Goal: Task Accomplishment & Management: Use online tool/utility

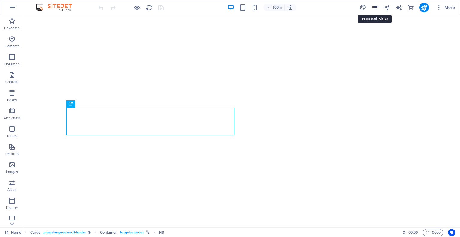
click at [374, 4] on icon "pages" at bounding box center [375, 7] width 7 height 7
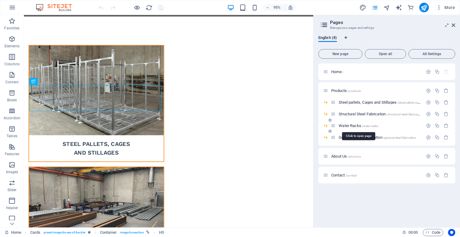
click at [346, 125] on span "Water Racks /water-racks" at bounding box center [359, 125] width 40 height 4
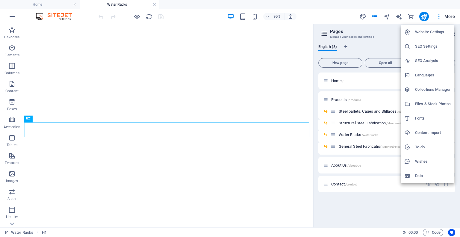
click at [220, 102] on div at bounding box center [230, 118] width 460 height 237
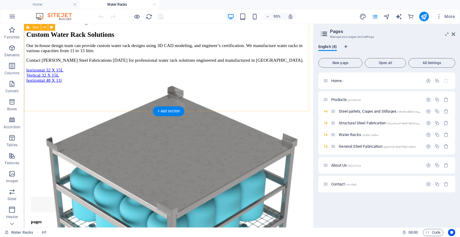
scroll to position [389, 0]
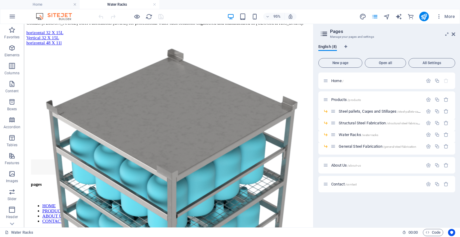
click at [394, 14] on div "More" at bounding box center [409, 17] width 98 height 10
click at [387, 13] on icon "navigator" at bounding box center [387, 16] width 7 height 7
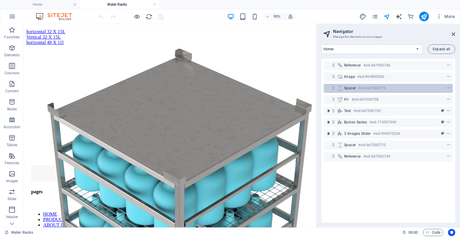
scroll to position [402, 0]
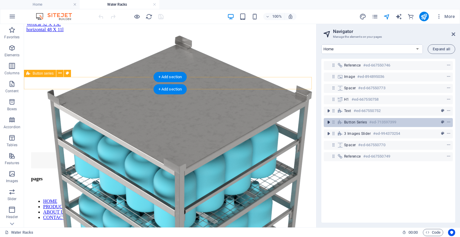
click at [330, 123] on icon "toggle-expand" at bounding box center [329, 122] width 6 height 6
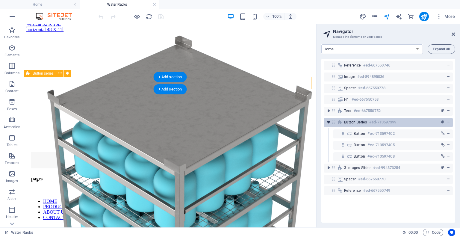
click at [330, 121] on icon "toggle-expand" at bounding box center [329, 122] width 6 height 6
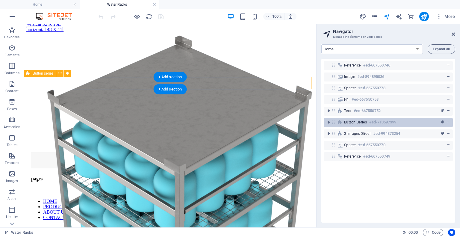
click at [345, 124] on span "Button series" at bounding box center [355, 122] width 23 height 5
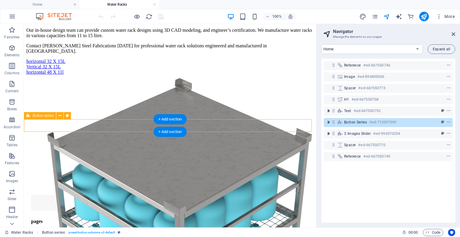
scroll to position [360, 0]
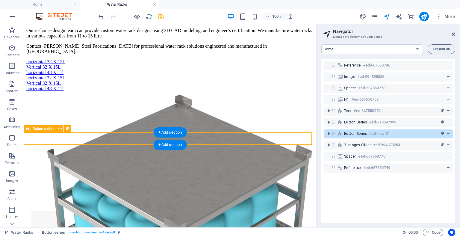
click at [342, 136] on div "Button series #ed-new-31" at bounding box center [388, 133] width 129 height 9
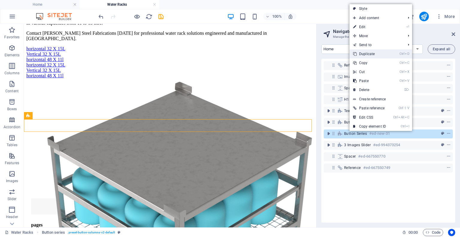
click at [381, 52] on link "Ctrl D Duplicate" at bounding box center [370, 53] width 40 height 9
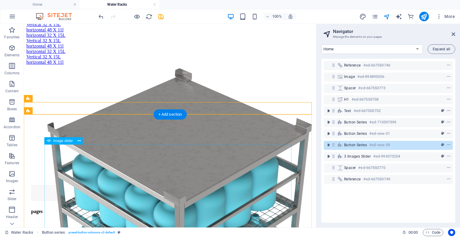
scroll to position [402, 0]
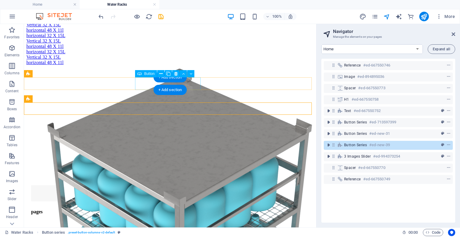
click at [197, 28] on div "Vertical 32 X 15L" at bounding box center [170, 24] width 288 height 5
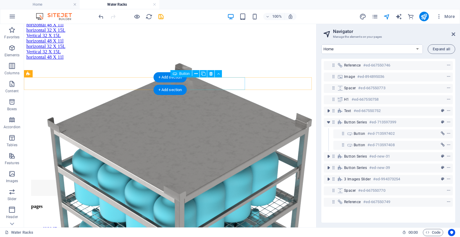
click at [205, 28] on div "horizontal 48 X 11l" at bounding box center [170, 24] width 288 height 5
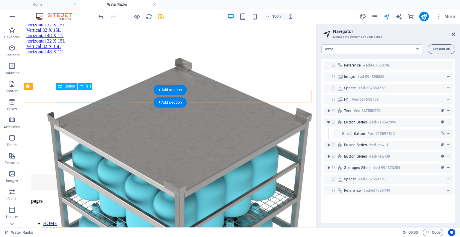
click at [109, 28] on div "horizontal 32 X 15L" at bounding box center [170, 24] width 288 height 5
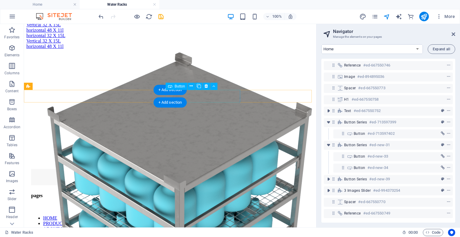
click at [212, 33] on div "horizontal 48 X 11l" at bounding box center [170, 30] width 288 height 5
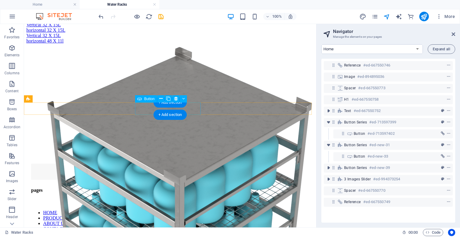
click at [185, 38] on div "Vertical 32 X 15L" at bounding box center [170, 35] width 288 height 5
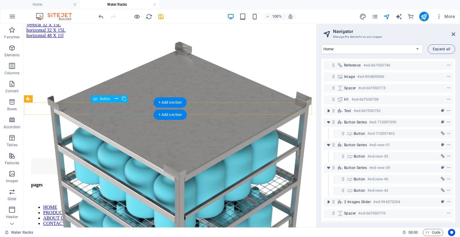
click at [135, 33] on div "horizontal 32 X 15L" at bounding box center [170, 30] width 288 height 5
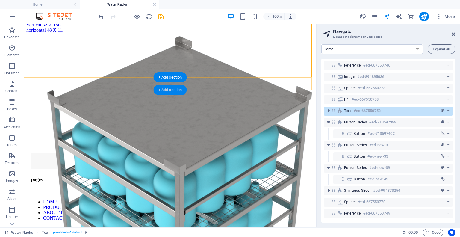
drag, startPoint x: 173, startPoint y: 88, endPoint x: 76, endPoint y: 108, distance: 98.1
click at [173, 88] on div "+ Add section" at bounding box center [170, 90] width 33 height 10
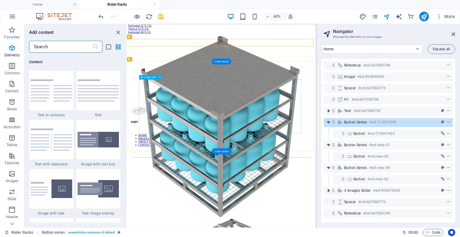
scroll to position [1048, 0]
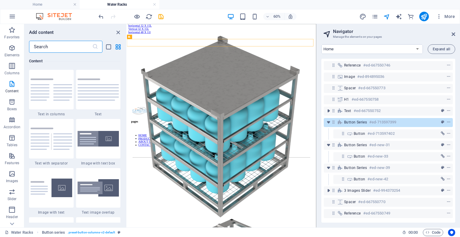
click at [88, 46] on input "text" at bounding box center [60, 47] width 63 height 12
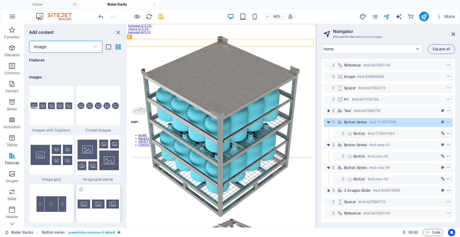
scroll to position [480, 0]
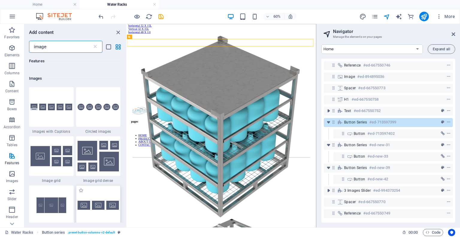
type input "image"
drag, startPoint x: 91, startPoint y: 206, endPoint x: 148, endPoint y: 157, distance: 75.6
click at [91, 206] on img at bounding box center [99, 205] width 42 height 9
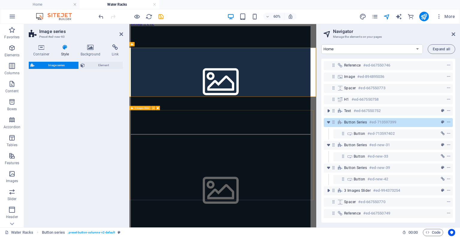
select select "rem"
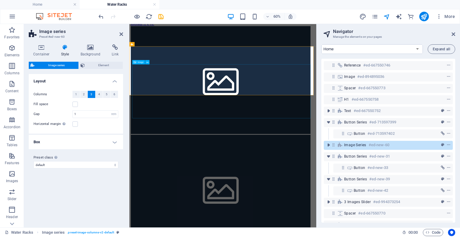
scroll to position [399, 0]
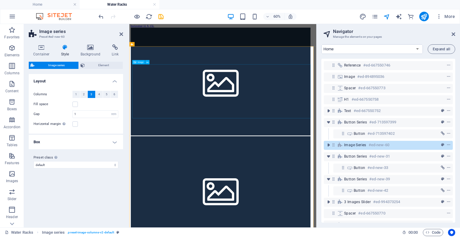
click at [209, 130] on figure at bounding box center [285, 120] width 307 height 181
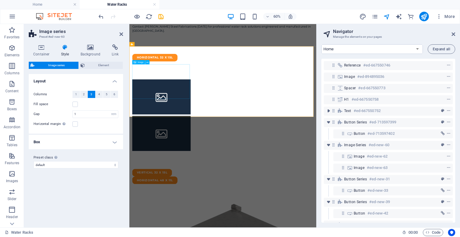
click at [211, 117] on figure at bounding box center [182, 145] width 97 height 58
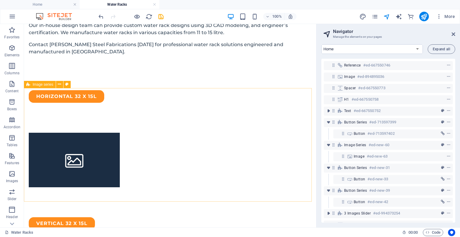
scroll to position [404, 0]
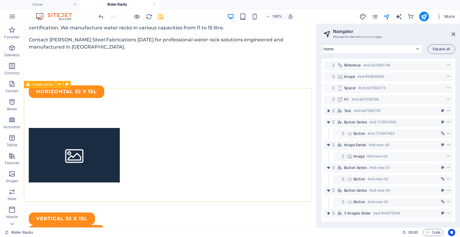
click at [121, 144] on div at bounding box center [170, 155] width 292 height 114
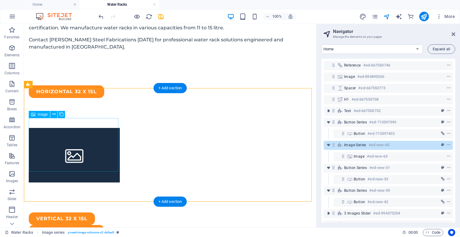
click at [98, 140] on figure at bounding box center [74, 155] width 91 height 55
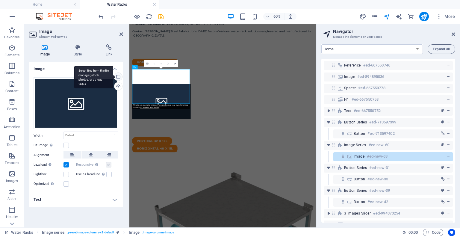
click at [119, 78] on div "Select files from the file manager, stock photos, or upload file(s)" at bounding box center [117, 77] width 9 height 9
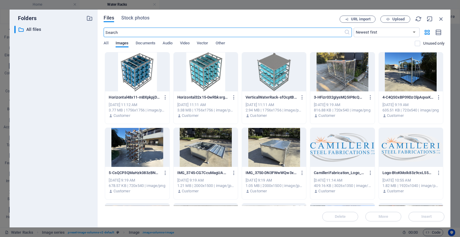
scroll to position [0, 0]
click at [148, 69] on div at bounding box center [137, 71] width 64 height 39
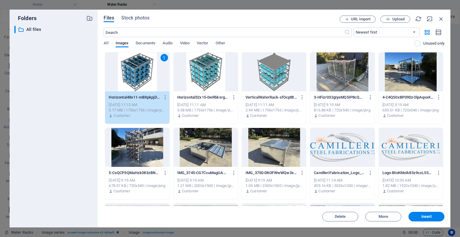
click at [282, 87] on div at bounding box center [274, 71] width 64 height 39
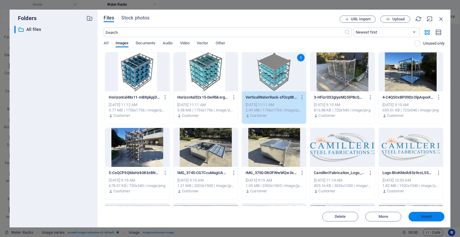
click at [421, 215] on span "Insert" at bounding box center [426, 217] width 31 height 4
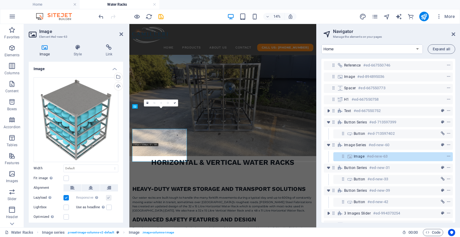
scroll to position [326, 0]
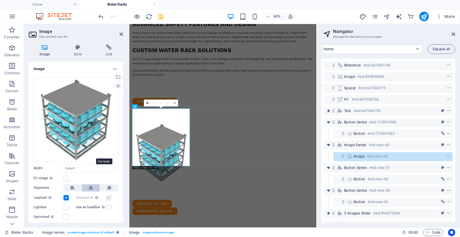
click at [93, 184] on button at bounding box center [91, 187] width 18 height 7
click at [90, 186] on div "Automatically load retina image and smartphone optimized sizes." at bounding box center [79, 185] width 48 height 18
click at [174, 101] on link at bounding box center [174, 102] width 7 height 7
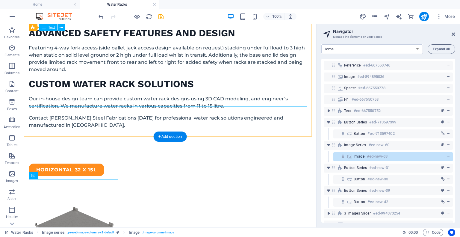
scroll to position [343, 0]
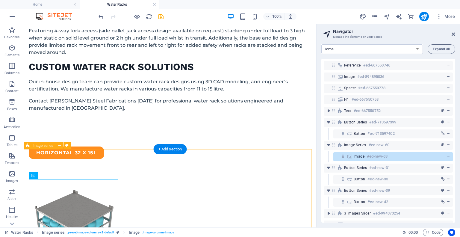
click at [118, 185] on div at bounding box center [170, 234] width 292 height 151
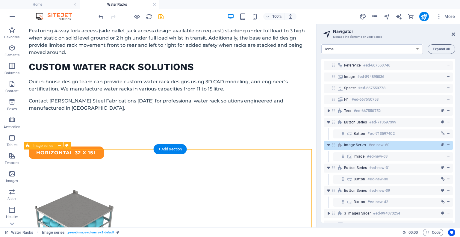
click at [179, 183] on div at bounding box center [170, 234] width 292 height 151
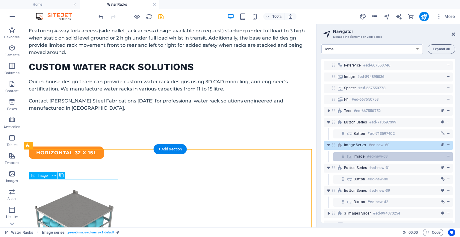
click at [360, 159] on div "Image #ed-new-63" at bounding box center [388, 156] width 69 height 7
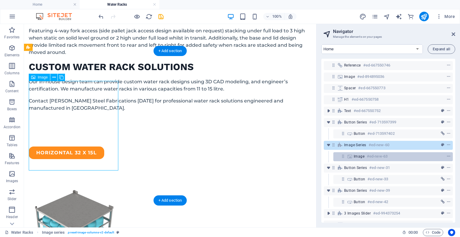
scroll to position [441, 0]
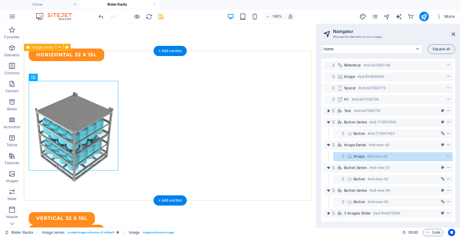
click at [54, 61] on div at bounding box center [170, 136] width 292 height 151
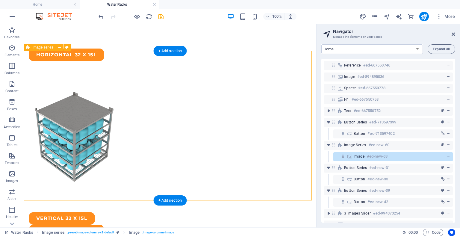
click at [54, 61] on div at bounding box center [170, 136] width 292 height 151
select select "rem"
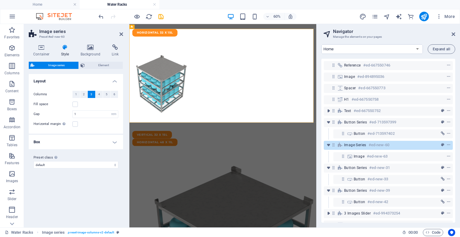
scroll to position [428, 0]
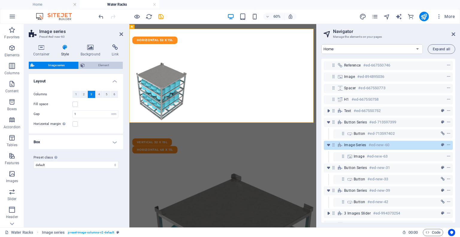
click at [102, 63] on span "Element" at bounding box center [104, 65] width 35 height 7
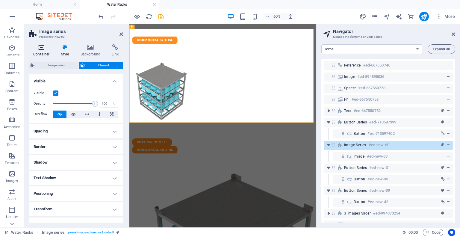
click at [43, 46] on icon at bounding box center [41, 47] width 25 height 6
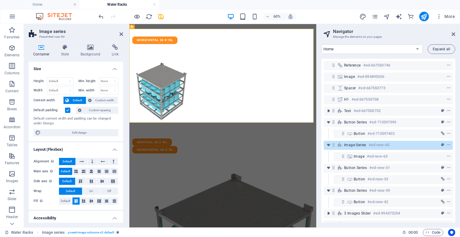
scroll to position [0, 0]
click at [70, 48] on icon at bounding box center [65, 47] width 17 height 6
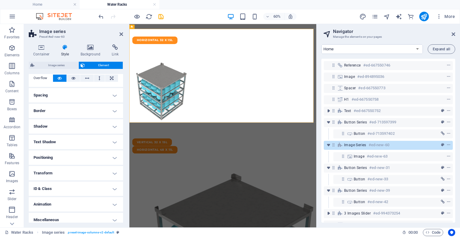
scroll to position [40, 0]
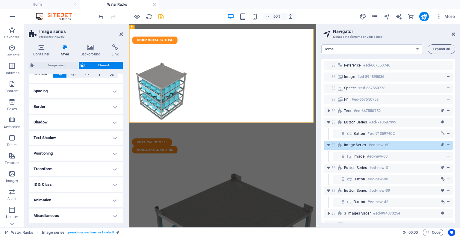
click at [72, 150] on h4 "Positioning" at bounding box center [76, 153] width 94 height 14
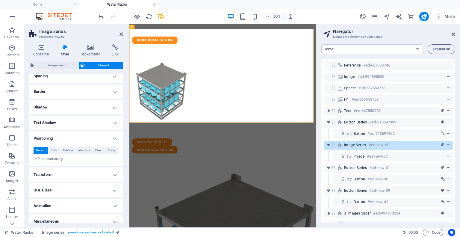
scroll to position [61, 0]
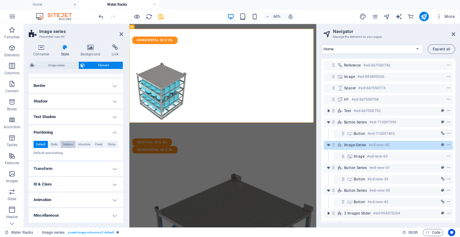
click at [66, 145] on span "Relative" at bounding box center [68, 144] width 10 height 7
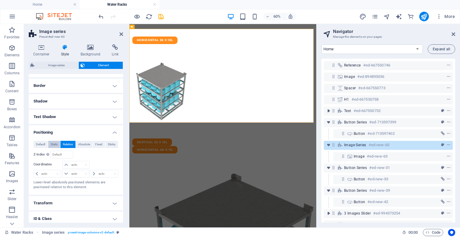
click at [58, 145] on button "Static" at bounding box center [54, 144] width 12 height 7
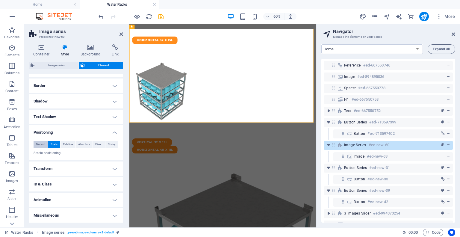
click at [40, 146] on span "Default" at bounding box center [40, 144] width 9 height 7
click at [90, 48] on icon at bounding box center [90, 47] width 29 height 6
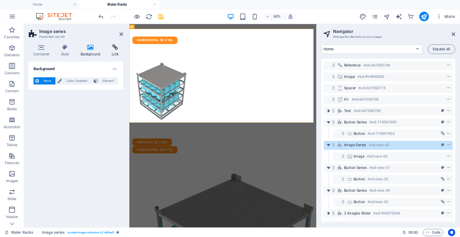
click at [114, 51] on h4 "Link" at bounding box center [115, 50] width 16 height 13
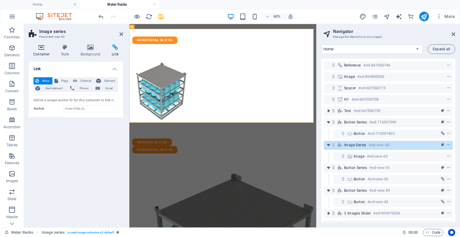
click at [43, 54] on h4 "Container" at bounding box center [43, 50] width 28 height 13
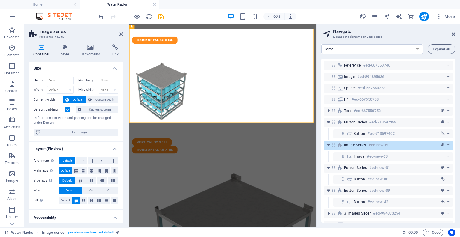
scroll to position [0, 0]
drag, startPoint x: 79, startPoint y: 131, endPoint x: 58, endPoint y: 170, distance: 43.9
click at [79, 131] on span "Edit design" at bounding box center [80, 132] width 74 height 7
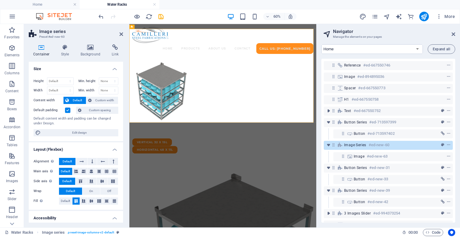
select select "px"
select select "ease-in-out"
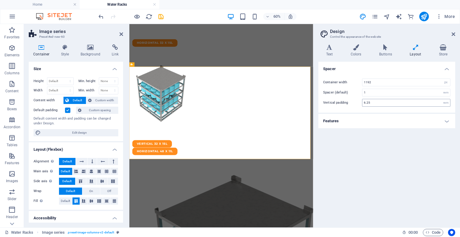
scroll to position [385, 0]
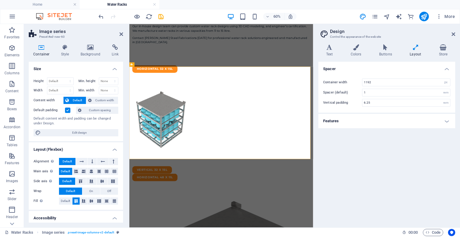
click at [437, 117] on h4 "Features" at bounding box center [386, 121] width 137 height 14
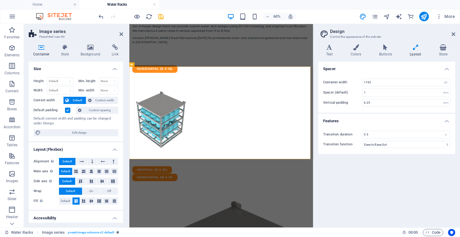
click at [437, 118] on h4 "Features" at bounding box center [386, 119] width 137 height 11
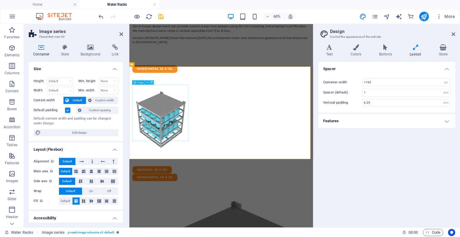
click at [218, 161] on figure at bounding box center [182, 183] width 96 height 96
click at [213, 109] on div at bounding box center [282, 183] width 307 height 156
click at [214, 111] on div at bounding box center [282, 183] width 307 height 156
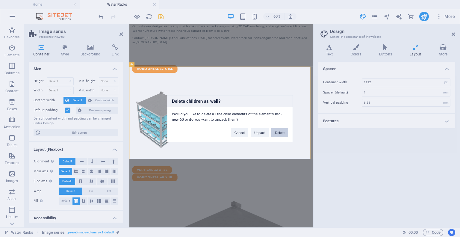
click at [277, 129] on button "Delete" at bounding box center [279, 132] width 17 height 9
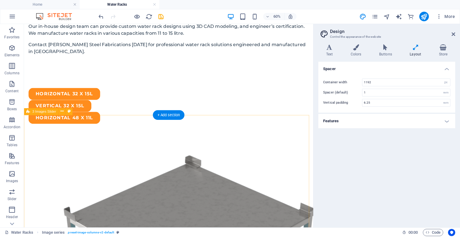
scroll to position [384, 0]
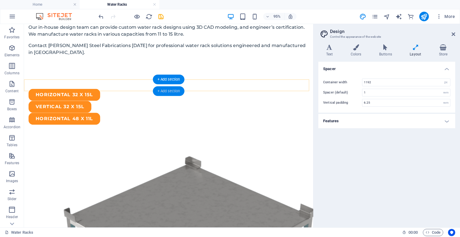
click at [175, 91] on div "+ Add section" at bounding box center [168, 91] width 31 height 10
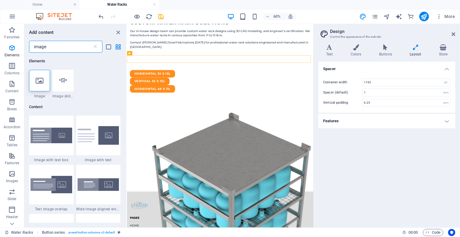
scroll to position [0, 0]
click at [38, 82] on icon at bounding box center [40, 81] width 8 height 8
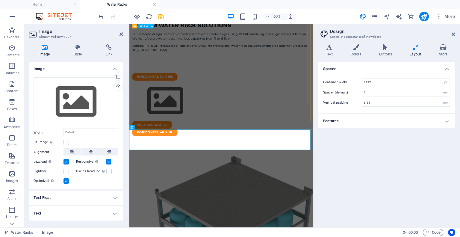
scroll to position [280, 0]
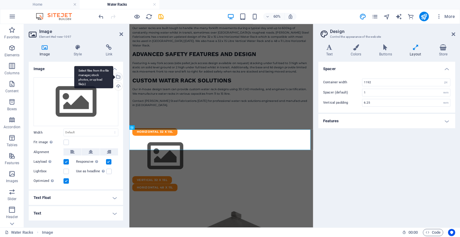
click at [119, 78] on div "Select files from the file manager, stock photos, or upload file(s)" at bounding box center [117, 77] width 9 height 9
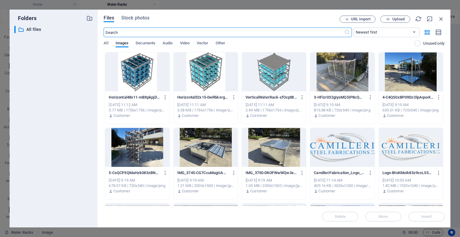
click at [258, 78] on div at bounding box center [274, 71] width 64 height 39
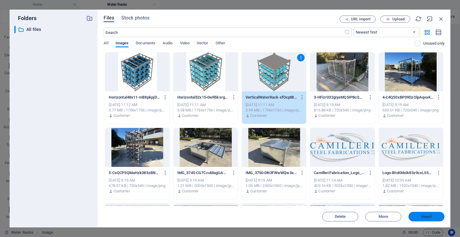
click at [411, 213] on button "Insert" at bounding box center [427, 217] width 36 height 10
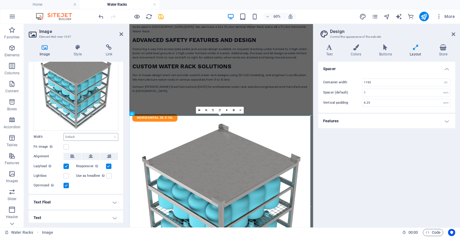
scroll to position [32, 0]
click at [59, 143] on label "Fit image Automatically fit image to a fixed width and height" at bounding box center [49, 145] width 30 height 7
click at [0, 0] on input "Fit image Automatically fit image to a fixed width and height" at bounding box center [0, 0] width 0 height 0
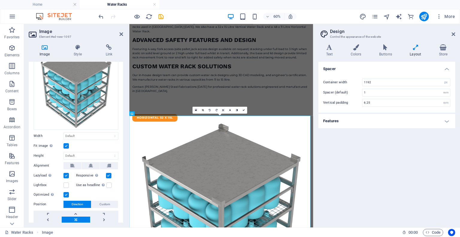
click at [70, 146] on div "Fit image Automatically fit image to a fixed width and height" at bounding box center [76, 145] width 85 height 7
click at [68, 145] on label at bounding box center [66, 145] width 5 height 5
click at [0, 0] on input "Fit image Automatically fit image to a fixed width and height" at bounding box center [0, 0] width 0 height 0
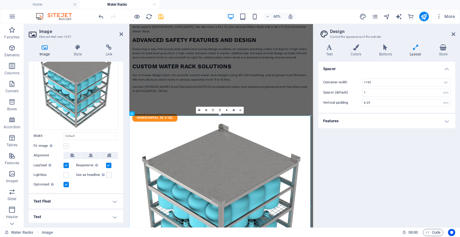
click at [68, 145] on label at bounding box center [66, 145] width 5 height 5
click at [0, 0] on input "Fit image Automatically fit image to a fixed width and height" at bounding box center [0, 0] width 0 height 0
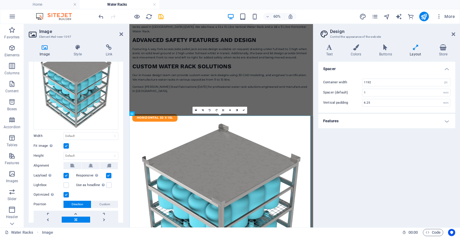
click at [68, 145] on label at bounding box center [66, 145] width 5 height 5
click at [0, 0] on input "Fit image Automatically fit image to a fixed width and height" at bounding box center [0, 0] width 0 height 0
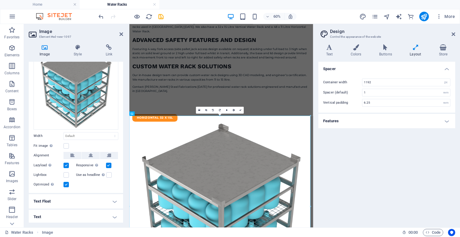
click at [70, 147] on div "Fit image Automatically fit image to a fixed width and height" at bounding box center [76, 145] width 85 height 7
click at [68, 145] on label at bounding box center [66, 145] width 5 height 5
click at [0, 0] on input "Fit image Automatically fit image to a fixed width and height" at bounding box center [0, 0] width 0 height 0
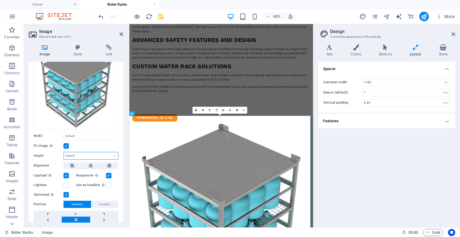
click at [73, 155] on select "Default auto px" at bounding box center [91, 155] width 54 height 7
click at [64, 152] on select "Default auto px" at bounding box center [91, 155] width 54 height 7
drag, startPoint x: 73, startPoint y: 153, endPoint x: 73, endPoint y: 157, distance: 3.6
click at [73, 153] on select "Default auto px" at bounding box center [91, 155] width 54 height 7
select select "px"
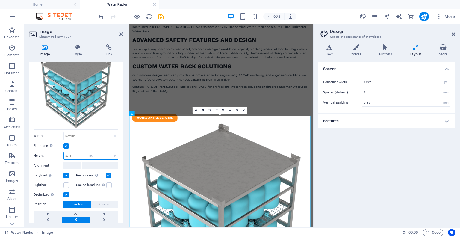
click at [108, 152] on select "Default auto px" at bounding box center [91, 155] width 54 height 7
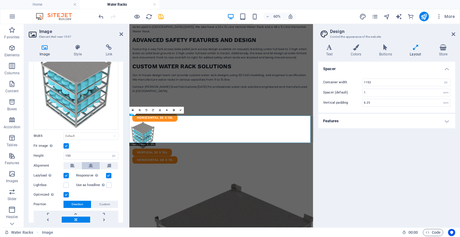
click at [98, 164] on button at bounding box center [91, 165] width 18 height 7
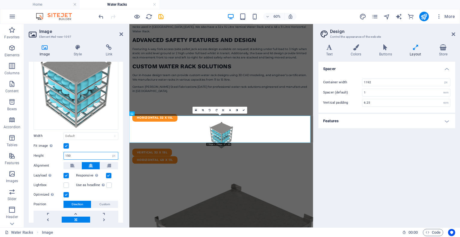
click at [77, 154] on input "150" at bounding box center [91, 155] width 54 height 7
type input "300"
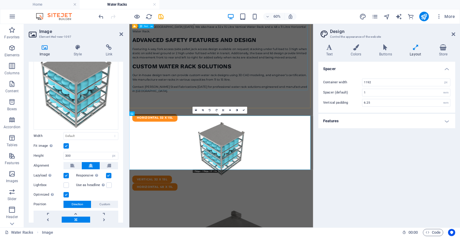
click at [309, 112] on div "Heavy-Duty Water Storage and Transport Solutions Our water racks are built toug…" at bounding box center [282, 65] width 297 height 157
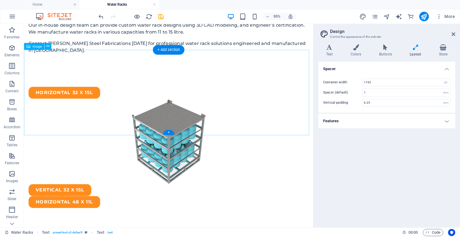
scroll to position [452, 0]
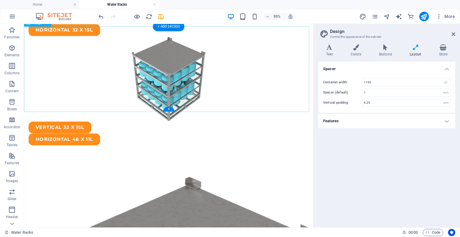
click at [205, 74] on figure at bounding box center [176, 82] width 305 height 90
click at [386, 19] on icon "navigator" at bounding box center [387, 16] width 7 height 7
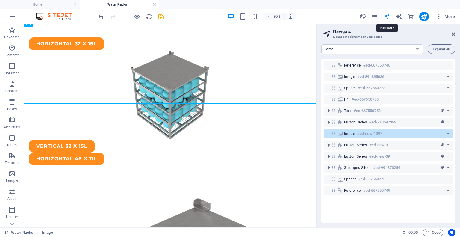
scroll to position [465, 0]
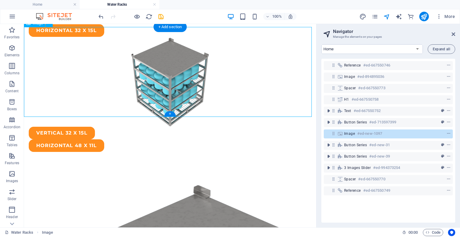
click at [360, 132] on h6 "#ed-new-1097" at bounding box center [369, 133] width 25 height 7
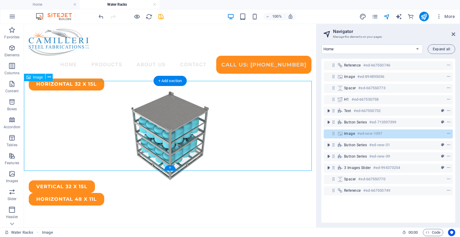
scroll to position [411, 0]
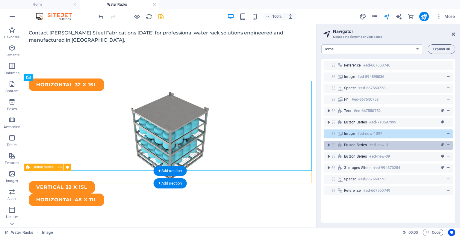
click at [363, 145] on span "Button series" at bounding box center [355, 145] width 23 height 5
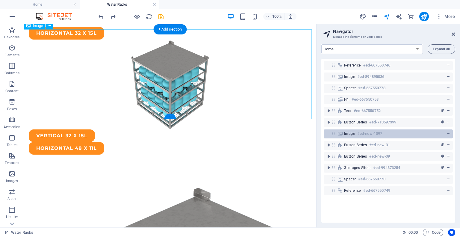
click at [362, 136] on h6 "#ed-new-1097" at bounding box center [369, 133] width 25 height 7
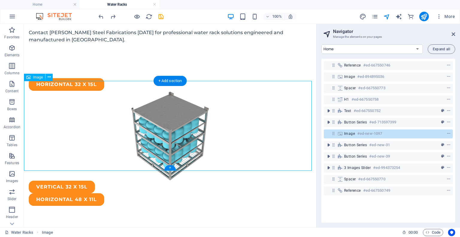
scroll to position [411, 0]
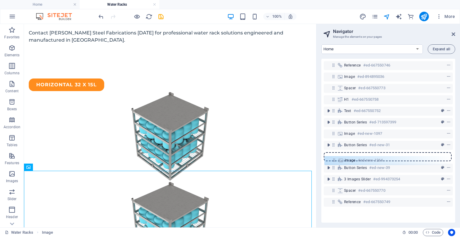
drag, startPoint x: 332, startPoint y: 145, endPoint x: 334, endPoint y: 162, distance: 17.5
click at [334, 162] on div "Reference #ed-667550746 Image #ed-894895036 Spacer #ed-667550773 H1 #ed-6675507…" at bounding box center [388, 141] width 134 height 164
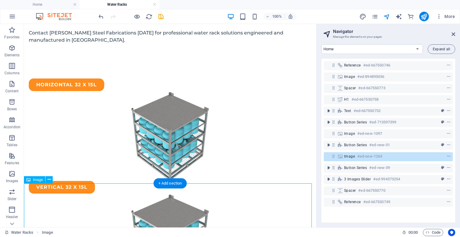
click at [336, 157] on div "Image #ed-new-1264" at bounding box center [388, 156] width 129 height 9
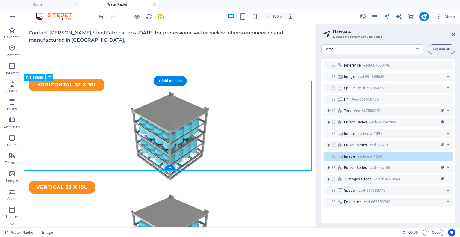
scroll to position [513, 0]
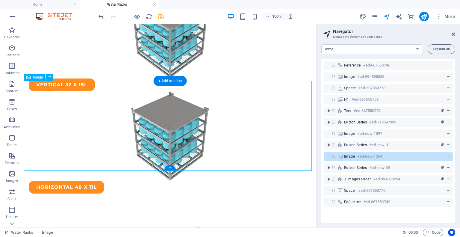
click at [356, 159] on div "Image #ed-new-1264" at bounding box center [383, 156] width 79 height 7
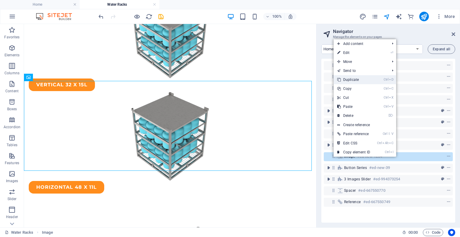
click at [369, 81] on link "Ctrl D Duplicate" at bounding box center [354, 79] width 40 height 9
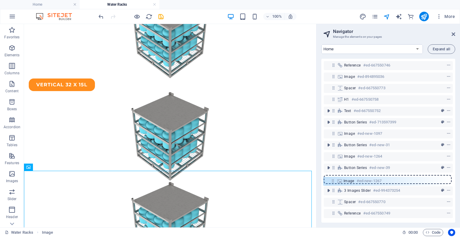
drag, startPoint x: 333, startPoint y: 167, endPoint x: 332, endPoint y: 184, distance: 16.2
click at [332, 184] on div "Reference #ed-667550746 Image #ed-894895036 Spacer #ed-667550773 H1 #ed-6675507…" at bounding box center [388, 141] width 134 height 164
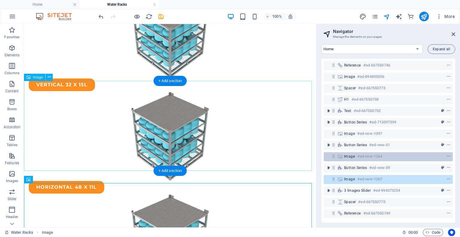
click at [356, 153] on div "Image #ed-new-1264" at bounding box center [383, 156] width 79 height 7
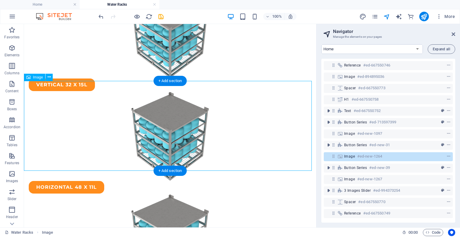
click at [184, 111] on figure at bounding box center [170, 136] width 292 height 90
click at [153, 123] on figure at bounding box center [170, 136] width 292 height 90
select select "px"
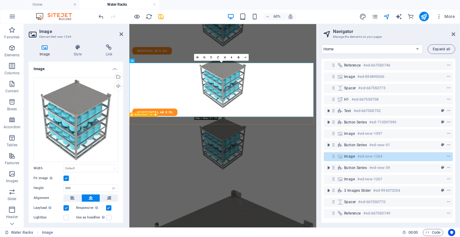
scroll to position [474, 0]
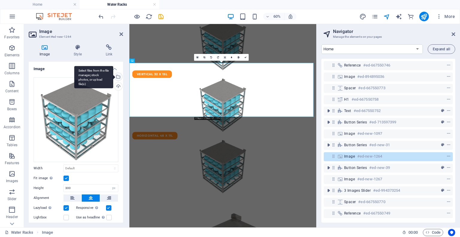
click at [117, 78] on div "Select files from the file manager, stock photos, or upload file(s)" at bounding box center [117, 77] width 9 height 9
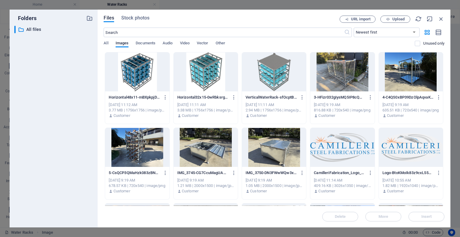
click at [210, 74] on div at bounding box center [206, 71] width 64 height 39
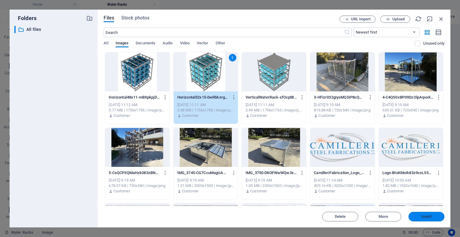
click at [429, 218] on span "Insert" at bounding box center [427, 217] width 10 height 4
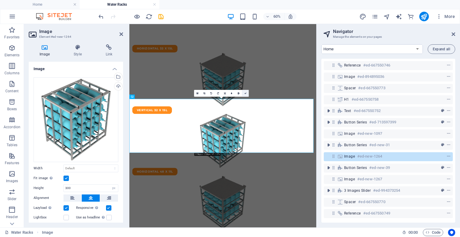
click at [246, 93] on icon at bounding box center [245, 93] width 2 height 2
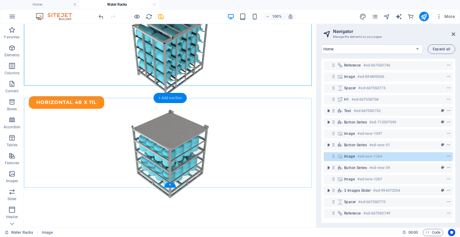
scroll to position [598, 0]
click at [169, 120] on figure at bounding box center [170, 153] width 292 height 90
select select "px"
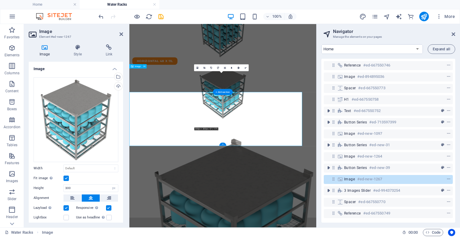
scroll to position [559, 0]
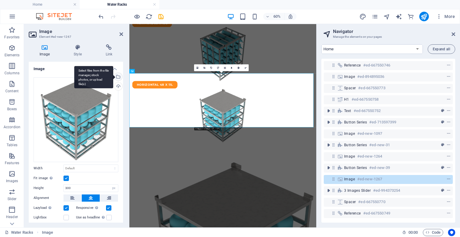
click at [119, 75] on div "Select files from the file manager, stock photos, or upload file(s)" at bounding box center [117, 77] width 9 height 9
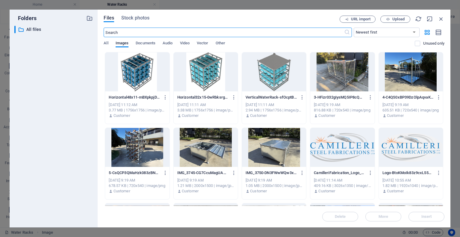
scroll to position [0, 0]
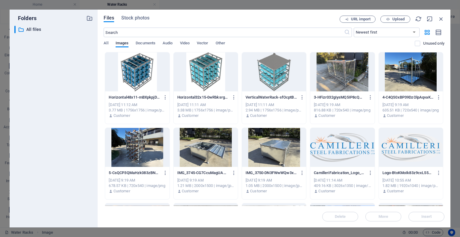
click at [148, 75] on div at bounding box center [137, 71] width 64 height 39
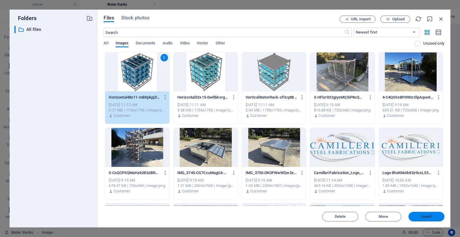
click at [424, 214] on button "Insert" at bounding box center [427, 217] width 36 height 10
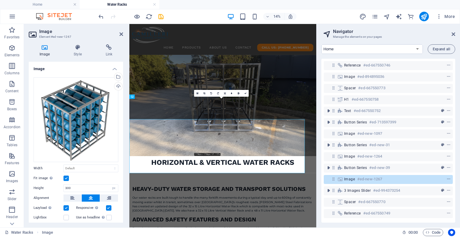
scroll to position [517, 0]
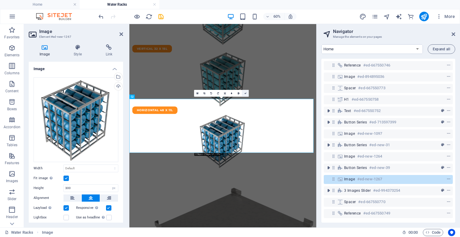
click at [246, 93] on icon at bounding box center [245, 93] width 2 height 2
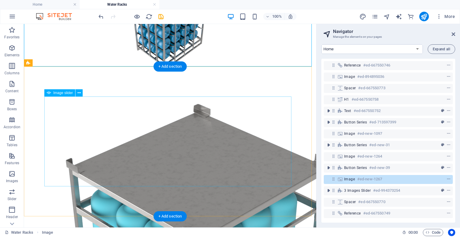
scroll to position [727, 0]
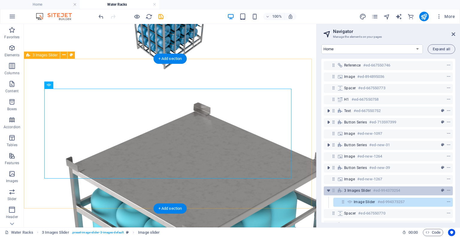
click at [357, 191] on span "3 Images Slider" at bounding box center [357, 190] width 27 height 5
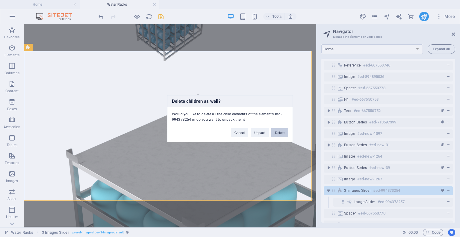
click at [286, 134] on button "Delete" at bounding box center [279, 132] width 17 height 9
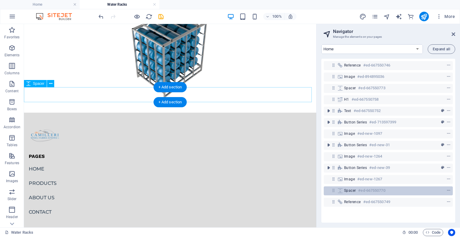
click at [354, 193] on div "Spacer #ed-667550770" at bounding box center [383, 190] width 79 height 7
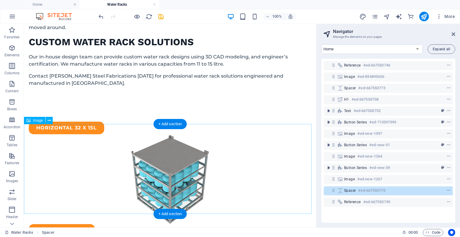
scroll to position [367, 0]
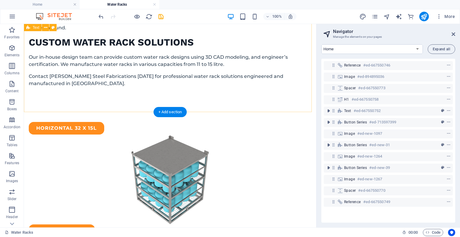
click at [216, 81] on div "Heavy-Duty Water Storage and Transport Solutions Our water racks are built toug…" at bounding box center [170, 3] width 283 height 177
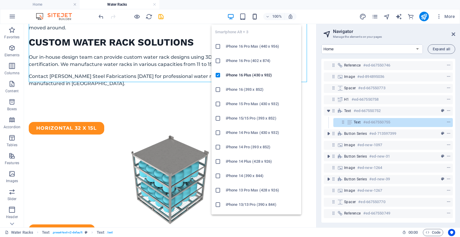
click at [253, 15] on icon "button" at bounding box center [254, 16] width 7 height 7
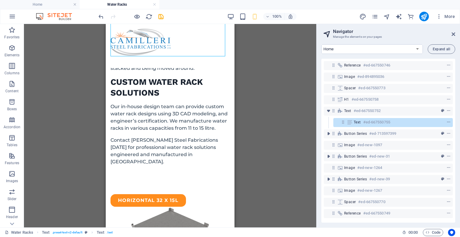
scroll to position [218, 0]
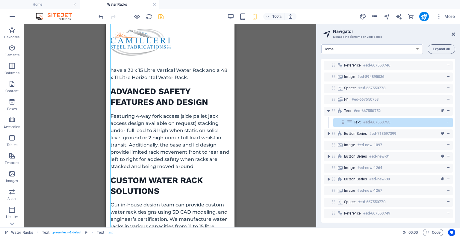
click at [161, 16] on icon "save" at bounding box center [161, 16] width 7 height 7
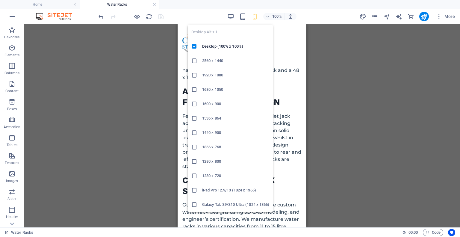
click at [228, 13] on icon "button" at bounding box center [230, 16] width 7 height 7
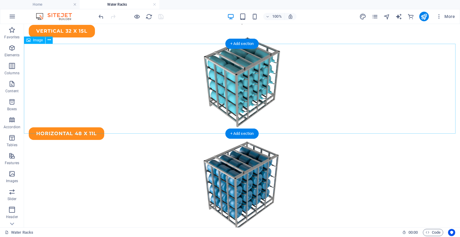
scroll to position [621, 0]
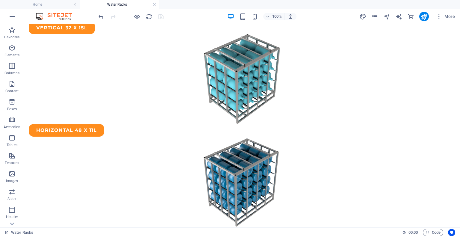
click at [254, 20] on div "100%" at bounding box center [261, 17] width 69 height 10
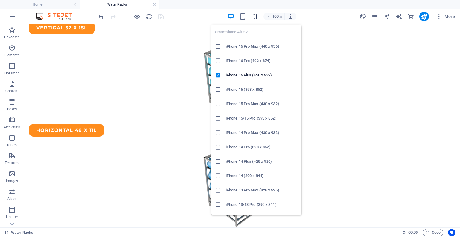
click at [254, 19] on icon "button" at bounding box center [254, 16] width 7 height 7
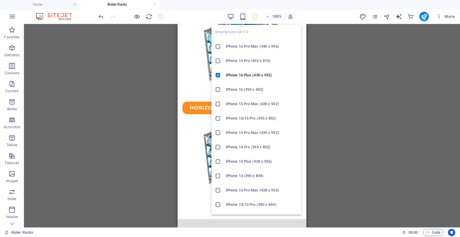
scroll to position [613, 0]
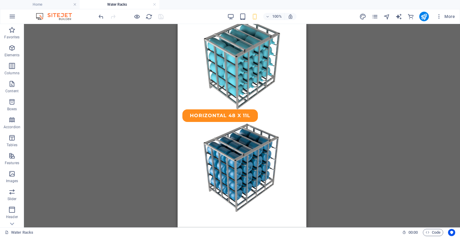
click at [365, 118] on div "Drag here to replace the existing content. Press “Ctrl” if you want to create a…" at bounding box center [242, 125] width 436 height 203
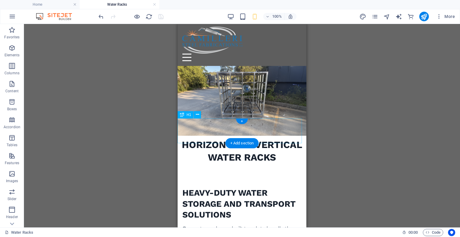
scroll to position [0, 0]
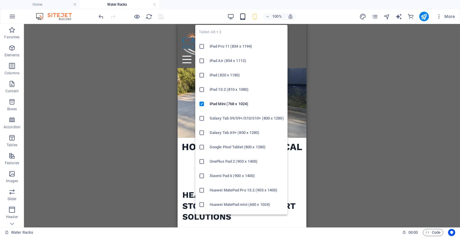
click at [245, 15] on icon "button" at bounding box center [242, 16] width 7 height 7
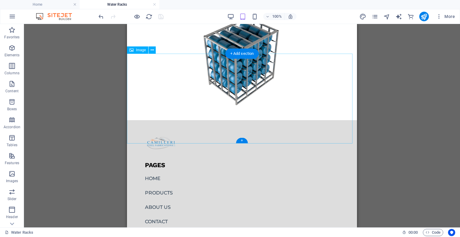
scroll to position [689, 0]
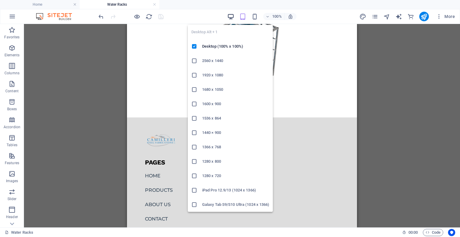
click at [229, 16] on icon "button" at bounding box center [230, 16] width 7 height 7
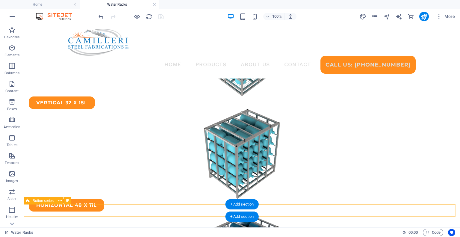
scroll to position [501, 0]
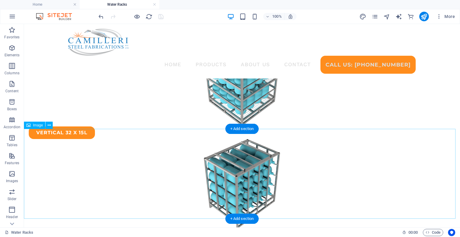
click at [227, 158] on figure at bounding box center [242, 184] width 436 height 90
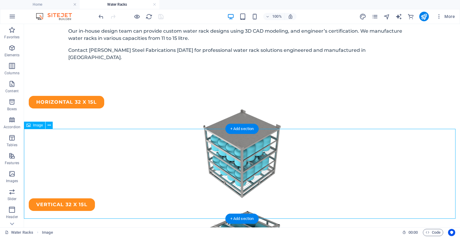
select select "px"
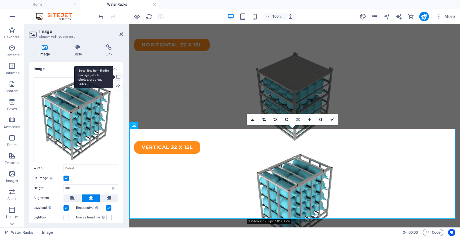
click at [120, 77] on div "Select files from the file manager, stock photos, or upload file(s)" at bounding box center [117, 77] width 9 height 9
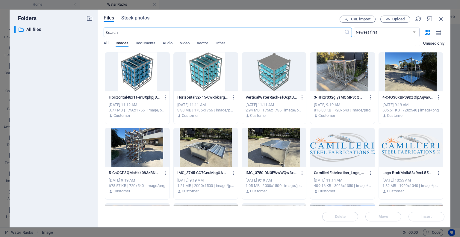
scroll to position [453, 0]
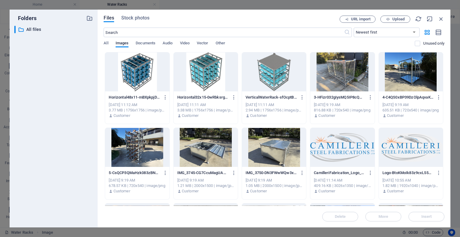
click at [282, 73] on div at bounding box center [274, 71] width 64 height 39
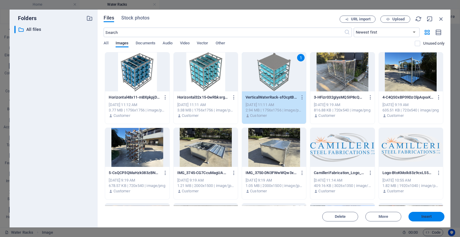
click at [436, 214] on button "Insert" at bounding box center [427, 217] width 36 height 10
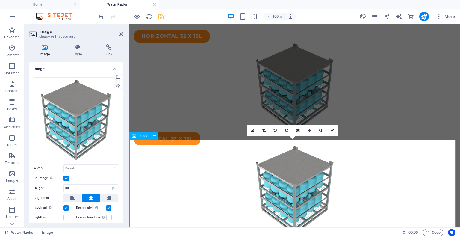
scroll to position [434, 0]
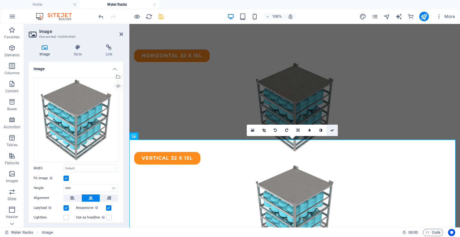
click at [334, 129] on icon at bounding box center [332, 131] width 4 height 4
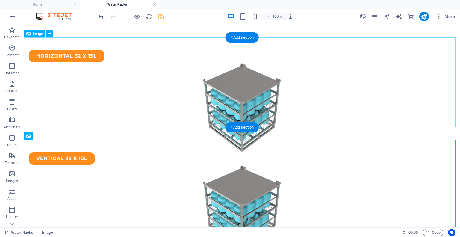
click at [262, 84] on figure at bounding box center [242, 107] width 436 height 90
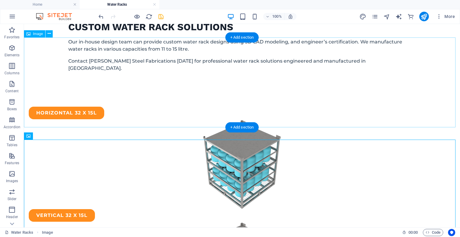
select select "px"
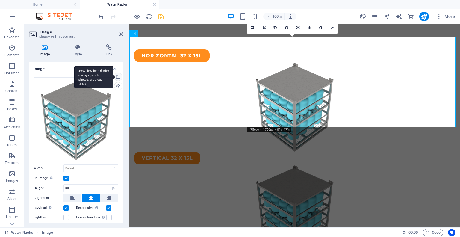
click at [120, 76] on div "Select files from the file manager, stock photos, or upload file(s)" at bounding box center [117, 77] width 9 height 9
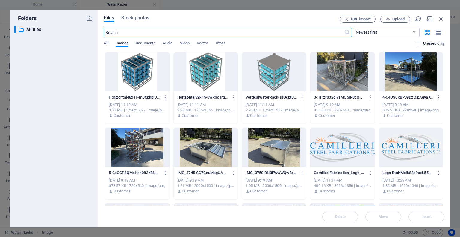
scroll to position [435, 0]
click at [206, 73] on div at bounding box center [206, 71] width 64 height 39
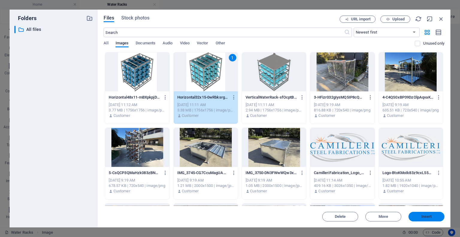
click at [423, 217] on span "Insert" at bounding box center [427, 217] width 10 height 4
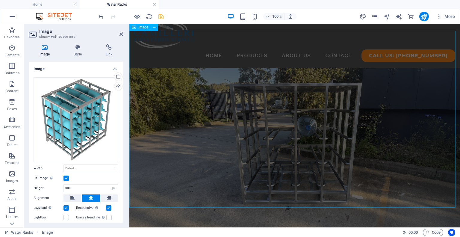
scroll to position [0, 0]
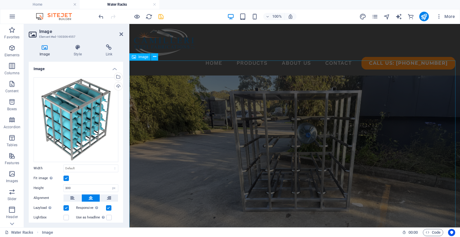
click at [324, 128] on figure at bounding box center [294, 165] width 331 height 179
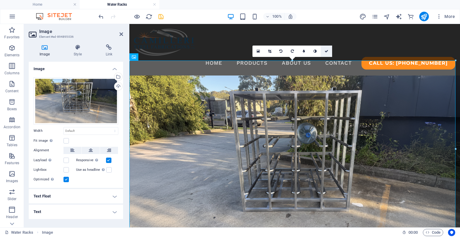
click at [325, 54] on link at bounding box center [326, 51] width 11 height 11
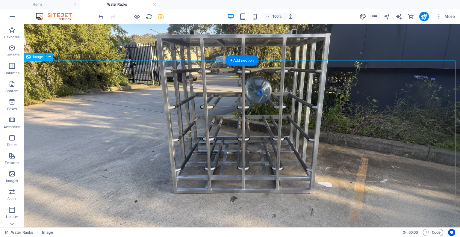
scroll to position [120, 0]
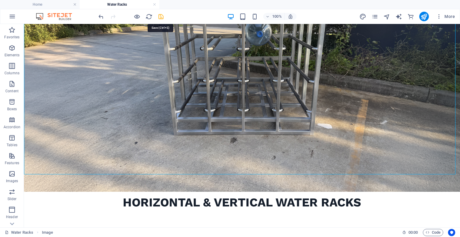
click at [162, 17] on icon "save" at bounding box center [161, 16] width 7 height 7
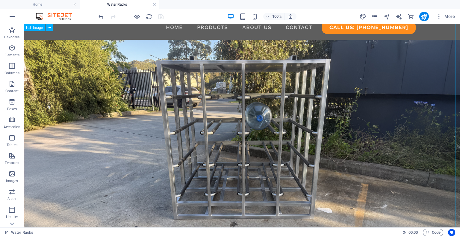
scroll to position [30, 0]
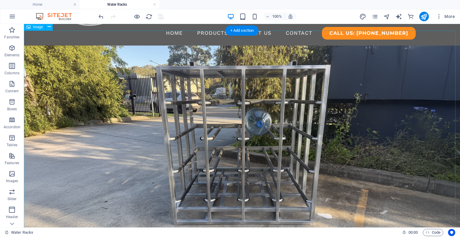
click at [207, 100] on figure at bounding box center [242, 164] width 436 height 236
click at [51, 27] on icon at bounding box center [49, 27] width 3 height 6
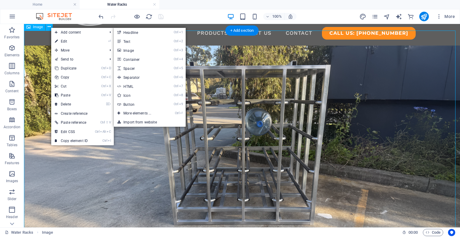
click at [273, 124] on figure at bounding box center [242, 164] width 436 height 236
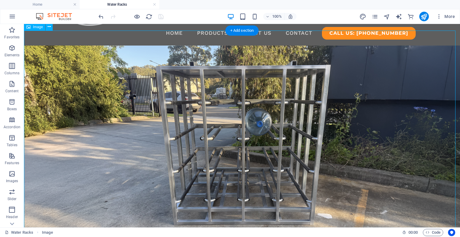
click at [273, 124] on figure at bounding box center [242, 164] width 436 height 236
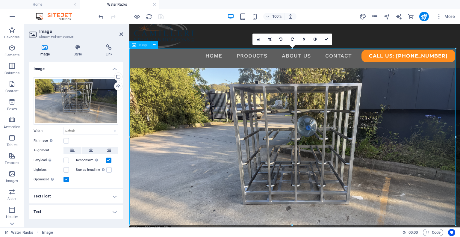
scroll to position [0, 0]
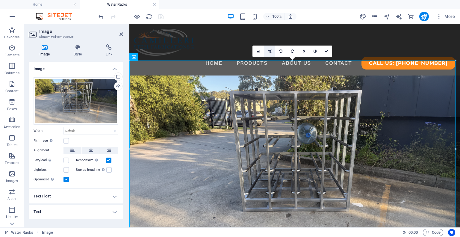
click at [270, 52] on link at bounding box center [269, 51] width 11 height 11
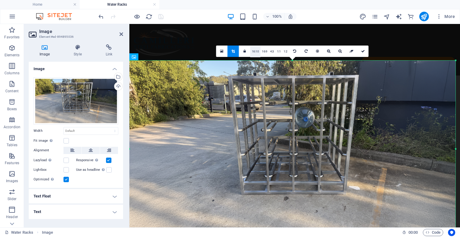
click at [256, 51] on link "16:10" at bounding box center [255, 51] width 10 height 11
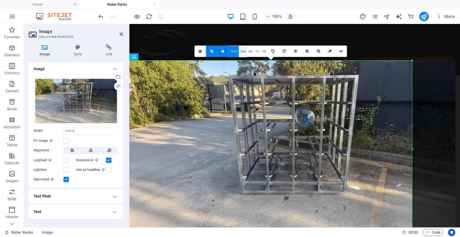
click at [243, 49] on link "16:9" at bounding box center [243, 51] width 8 height 11
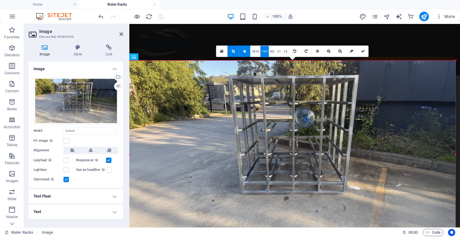
drag, startPoint x: 413, startPoint y: 219, endPoint x: 460, endPoint y: 237, distance: 49.8
click at [460, 237] on html "[DOMAIN_NAME] Home Water Racks Favorites Elements Columns Content Boxes Accordi…" at bounding box center [230, 118] width 460 height 237
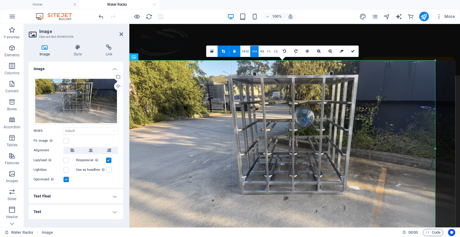
click at [235, 51] on icon at bounding box center [234, 51] width 2 height 4
click at [199, 56] on nav "Home Products Steel pallets, Cages and Stillages Structural Steel Fabrication W…" at bounding box center [294, 63] width 321 height 15
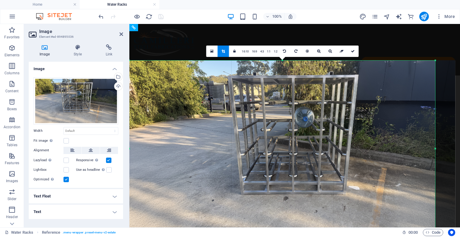
type input "1088"
select select "px"
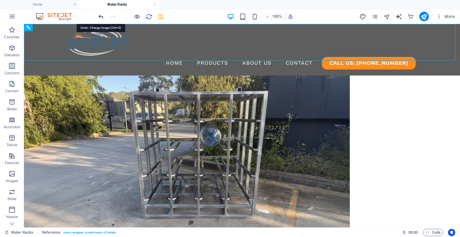
click at [100, 16] on icon "undo" at bounding box center [101, 16] width 7 height 7
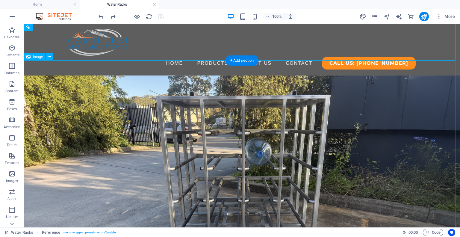
click at [221, 117] on figure at bounding box center [242, 194] width 436 height 236
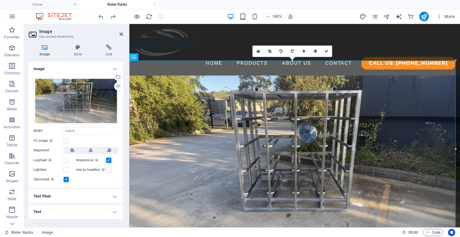
click at [68, 140] on label at bounding box center [66, 140] width 5 height 5
click at [0, 0] on input "Fit image Automatically fit image to a fixed width and height" at bounding box center [0, 0] width 0 height 0
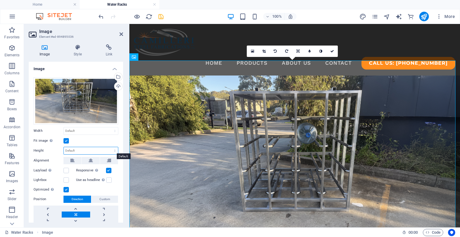
click at [75, 151] on select "Default auto px" at bounding box center [91, 150] width 54 height 7
select select "px"
click at [108, 147] on select "Default auto px" at bounding box center [91, 150] width 54 height 7
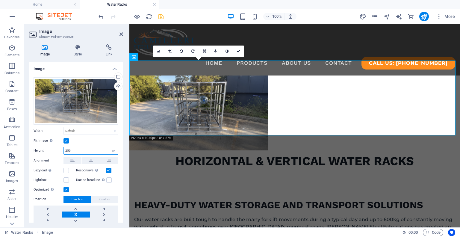
click at [82, 152] on input "250" at bounding box center [91, 150] width 54 height 7
click at [82, 150] on input "250" at bounding box center [91, 150] width 54 height 7
click at [101, 17] on icon "undo" at bounding box center [101, 16] width 7 height 7
type input "590"
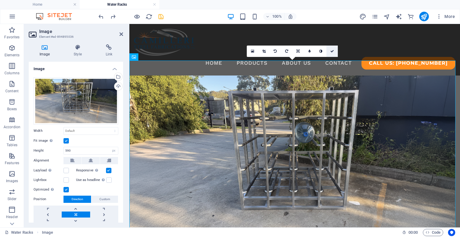
drag, startPoint x: 331, startPoint y: 54, endPoint x: 247, endPoint y: 4, distance: 97.5
click at [331, 54] on link at bounding box center [332, 51] width 11 height 11
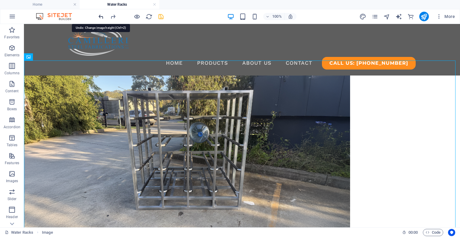
click at [100, 16] on icon "undo" at bounding box center [101, 16] width 7 height 7
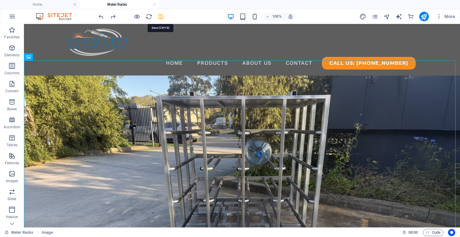
click at [164, 15] on icon "save" at bounding box center [161, 16] width 7 height 7
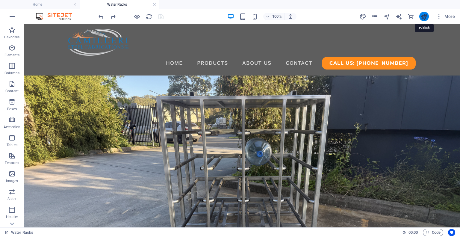
click at [425, 15] on icon "publish" at bounding box center [424, 16] width 7 height 7
